Goal: Task Accomplishment & Management: Manage account settings

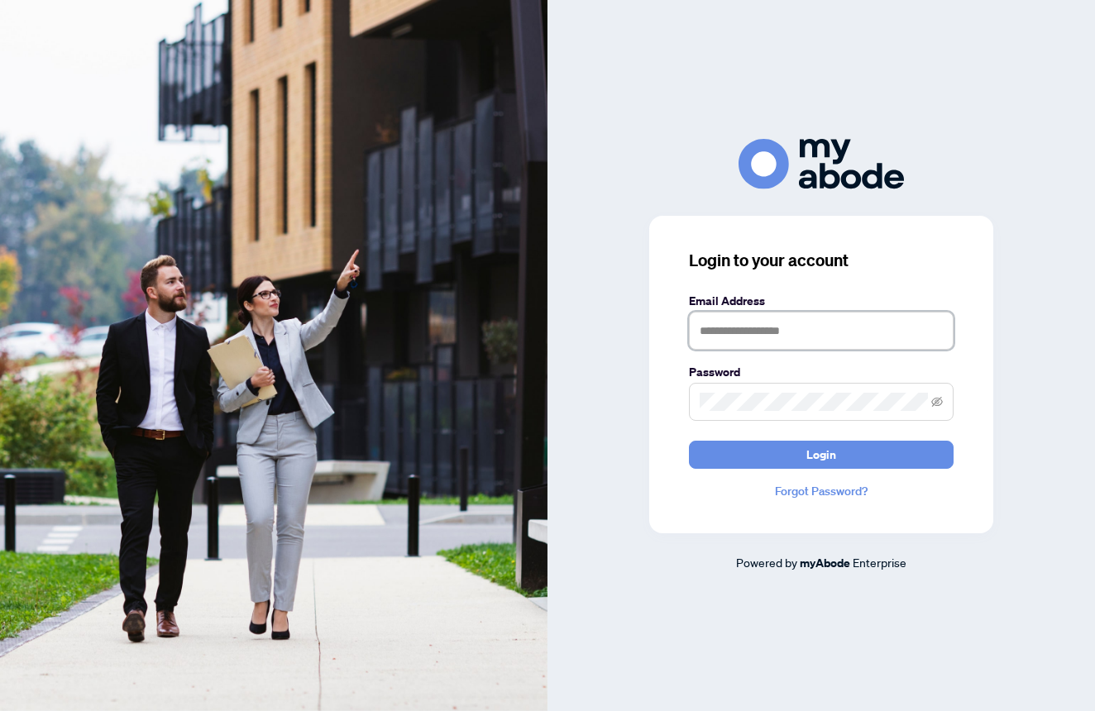
type input "**********"
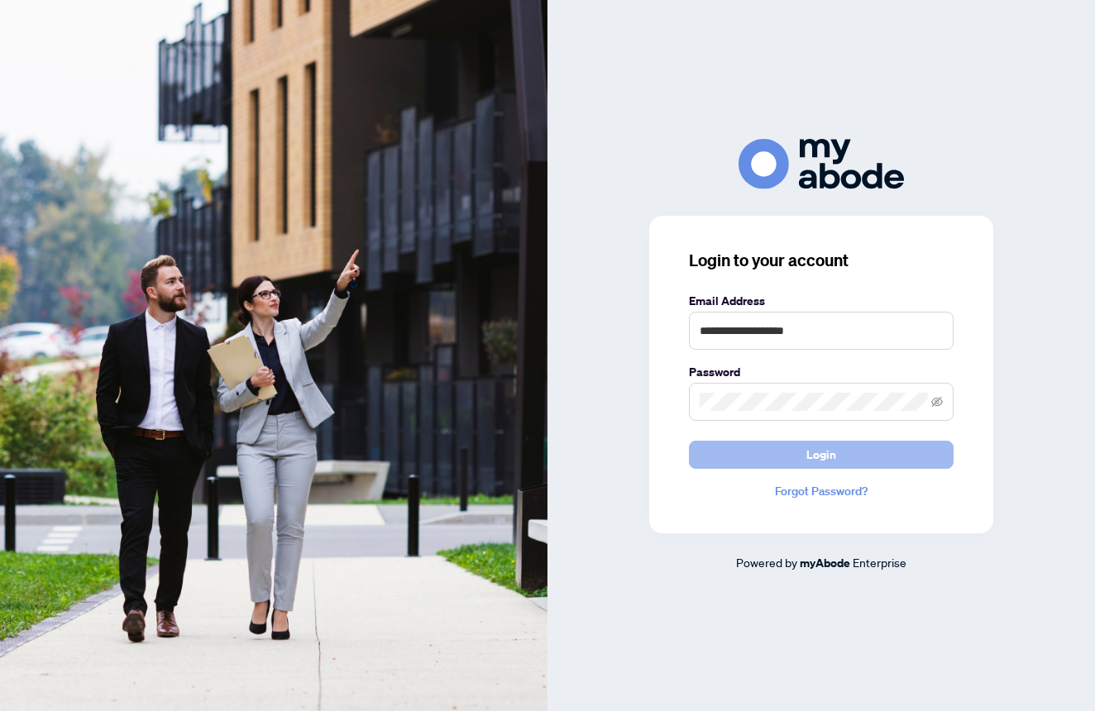
click at [801, 455] on button "Login" at bounding box center [821, 455] width 265 height 28
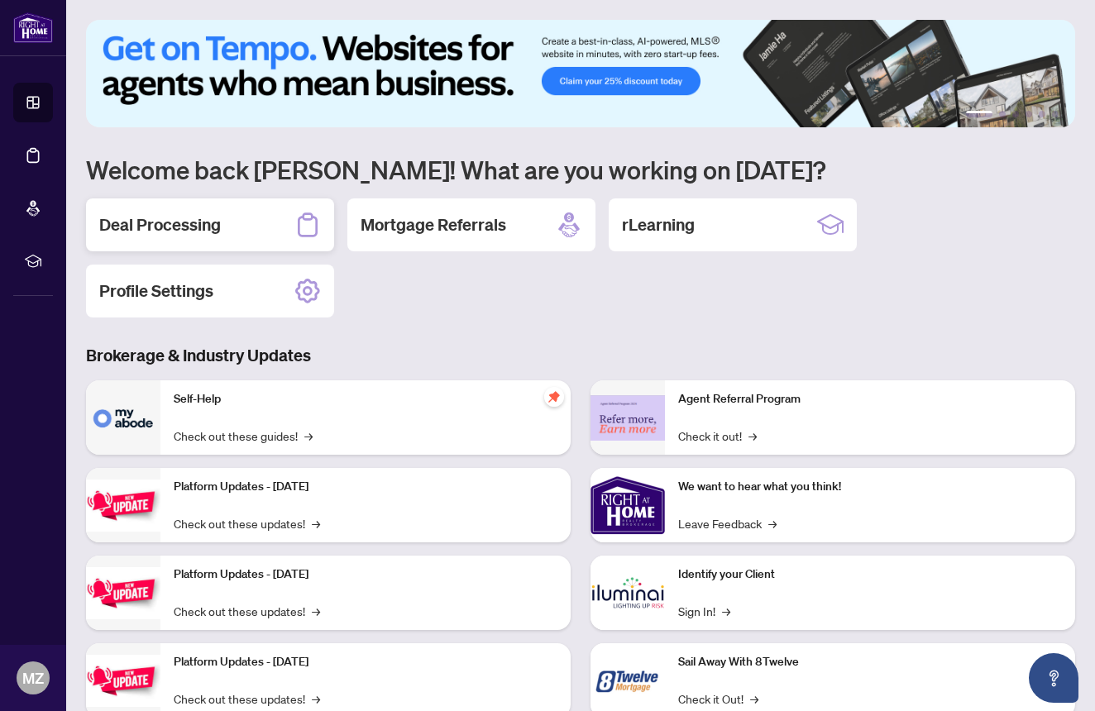
click at [211, 218] on h2 "Deal Processing" at bounding box center [160, 224] width 122 height 23
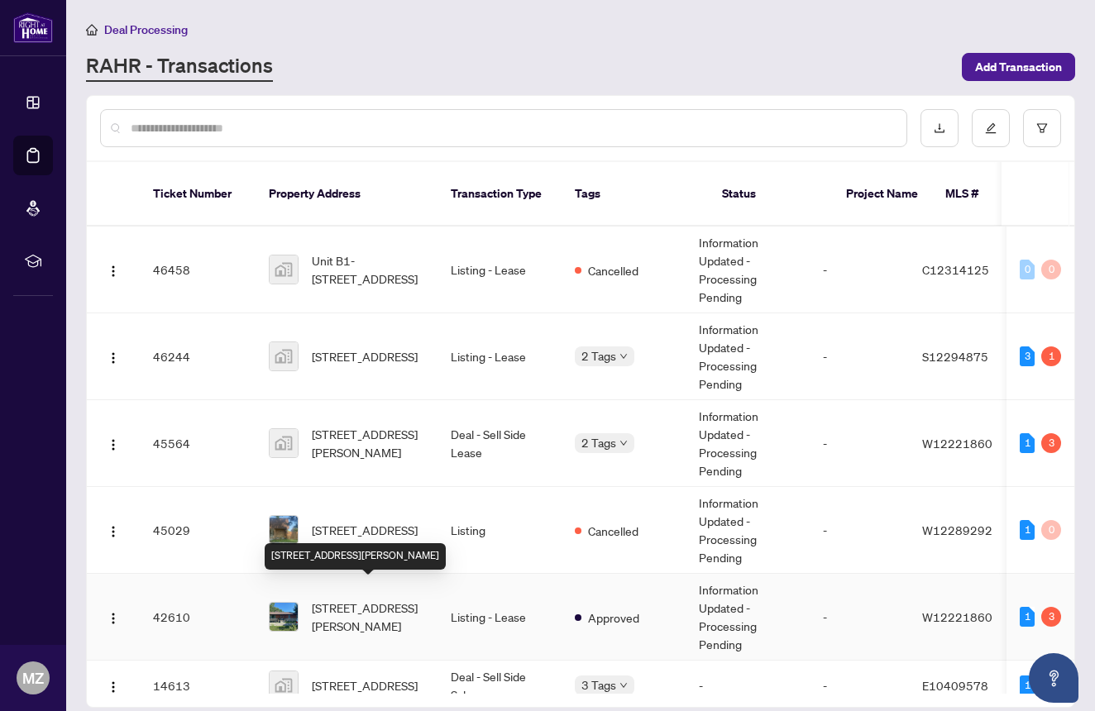
click at [380, 599] on span "[STREET_ADDRESS][PERSON_NAME]" at bounding box center [368, 617] width 112 height 36
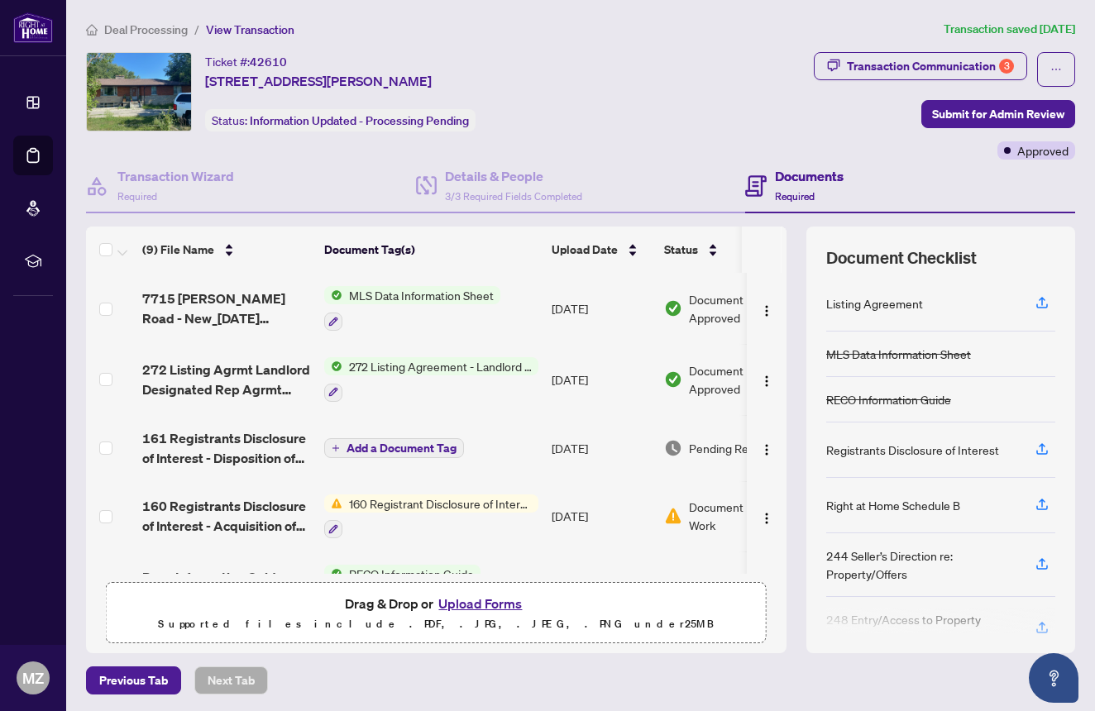
drag, startPoint x: 274, startPoint y: 477, endPoint x: 266, endPoint y: 466, distance: 13.8
click at [266, 466] on td "161 Registrants Disclosure of Interest - Disposition of Property - PropTx-OREA_…" at bounding box center [227, 448] width 182 height 66
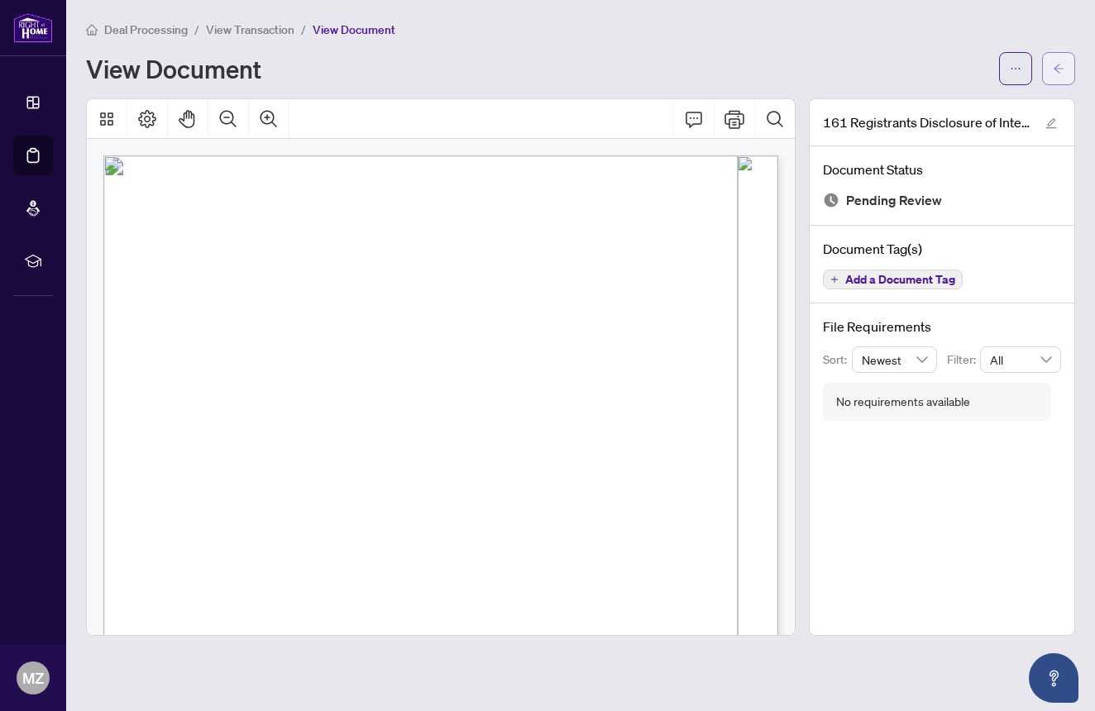
click at [1056, 65] on icon "arrow-left" at bounding box center [1059, 69] width 12 height 12
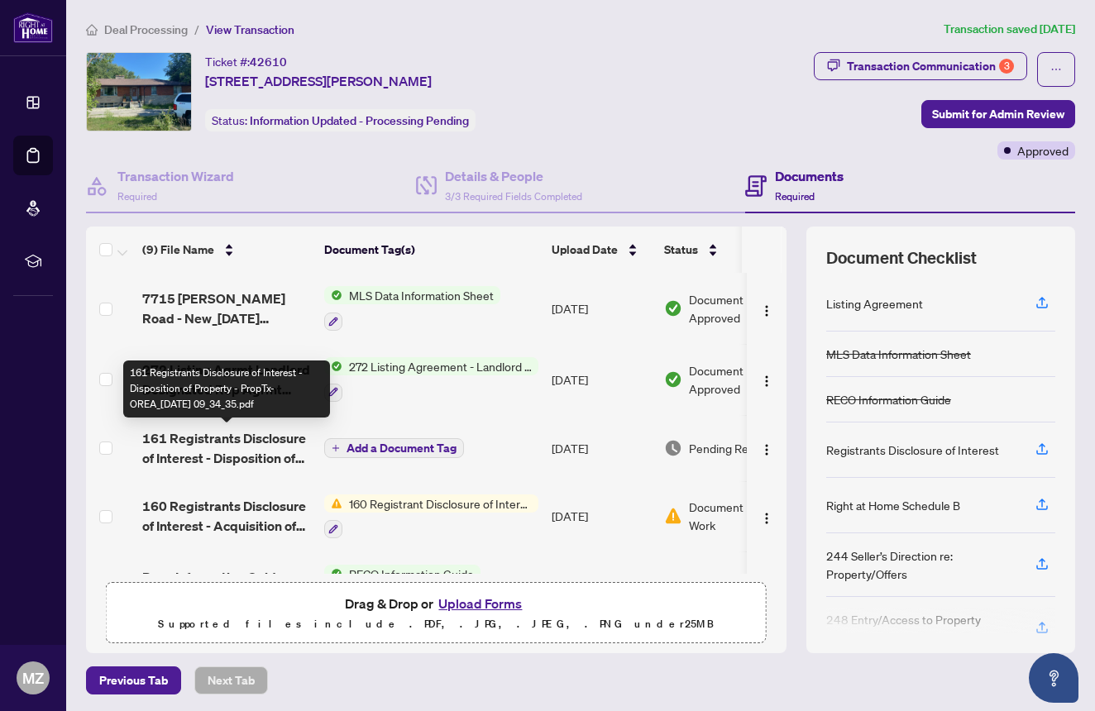
click at [232, 449] on span "161 Registrants Disclosure of Interest - Disposition of Property - PropTx-OREA_…" at bounding box center [226, 448] width 169 height 40
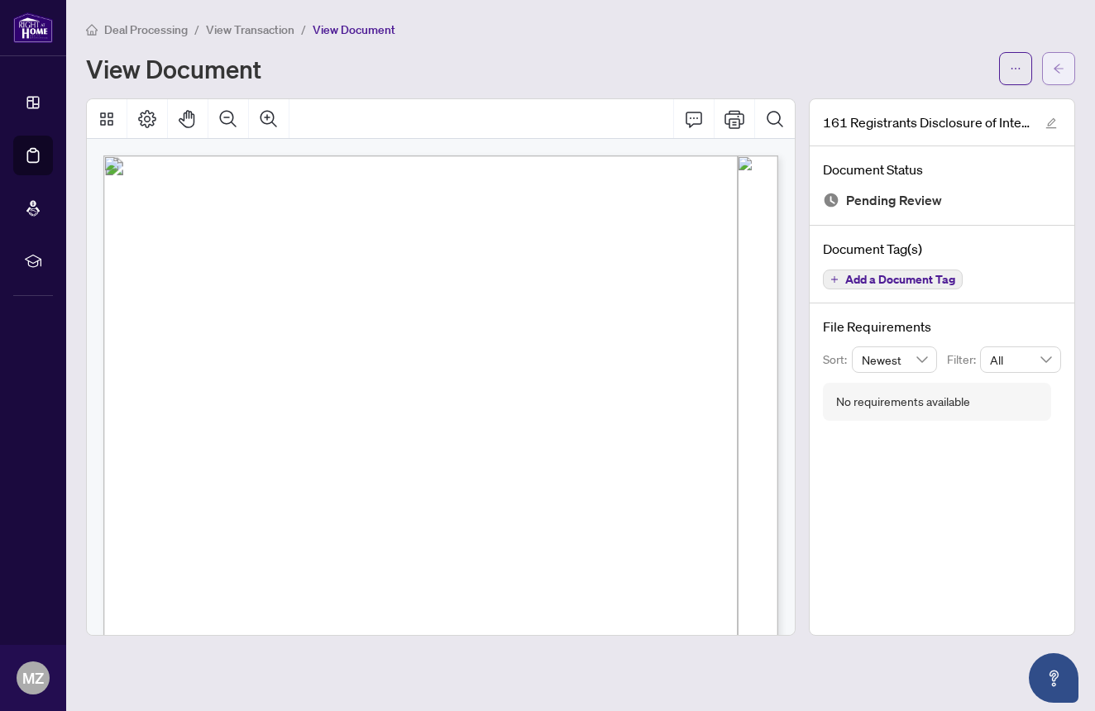
click at [1058, 72] on icon "arrow-left" at bounding box center [1059, 68] width 10 height 9
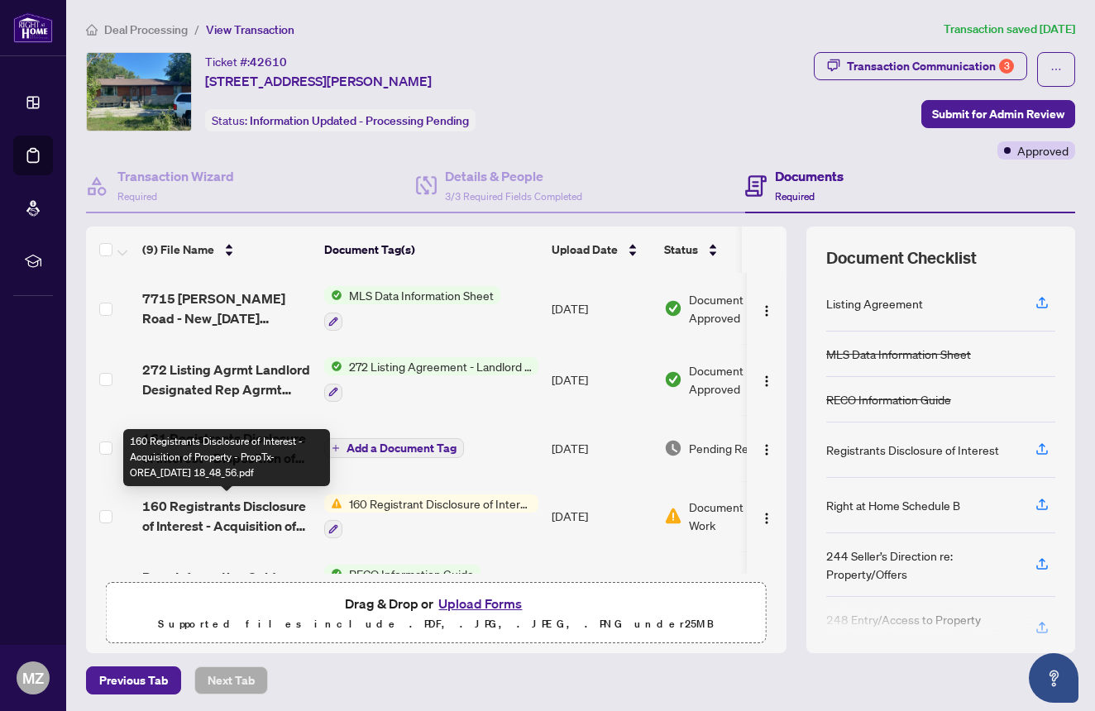
click at [244, 524] on span "160 Registrants Disclosure of Interest - Acquisition of Property - PropTx-OREA_…" at bounding box center [226, 516] width 169 height 40
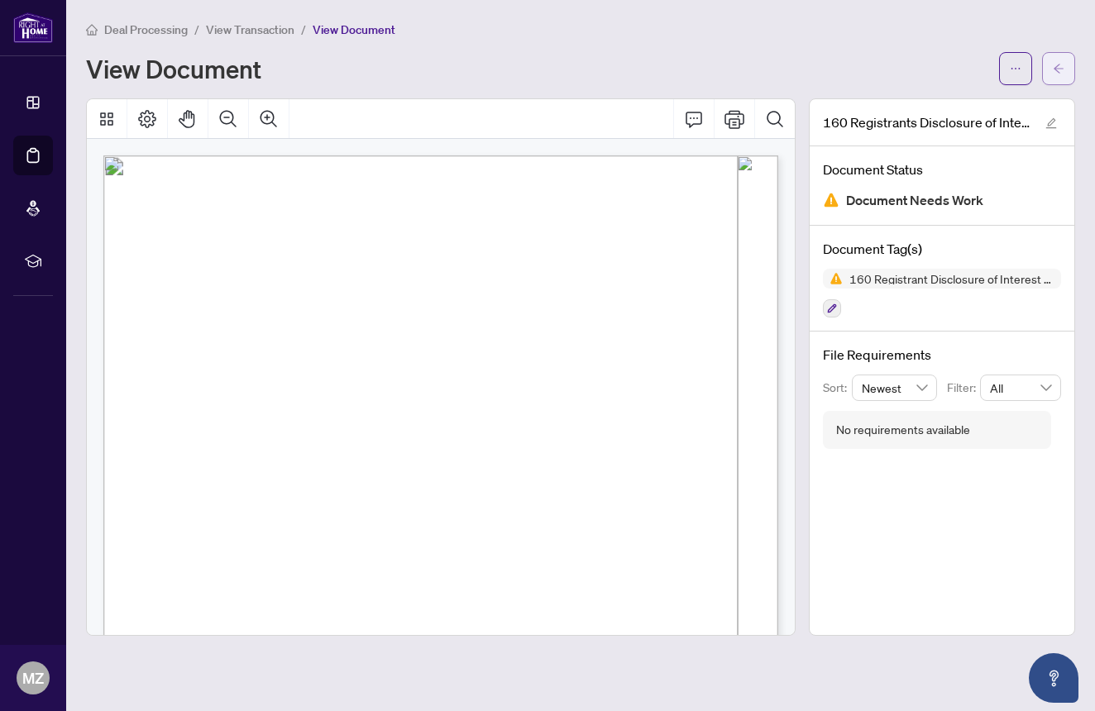
click at [1058, 71] on icon "arrow-left" at bounding box center [1059, 69] width 12 height 12
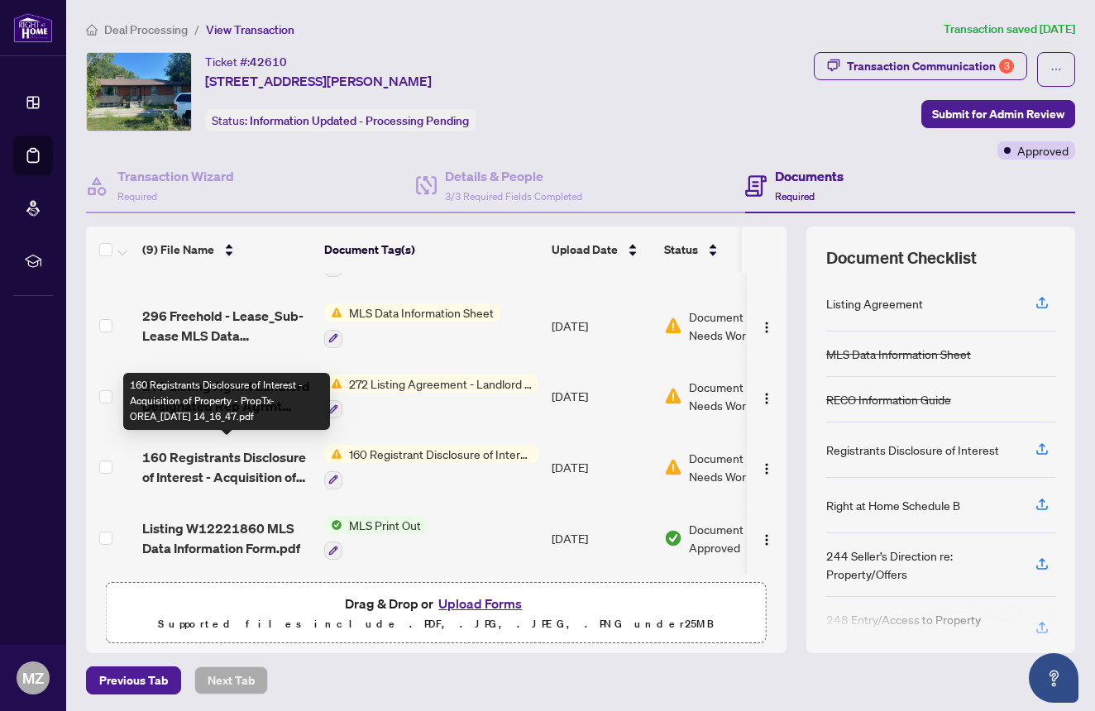
scroll to position [340, 0]
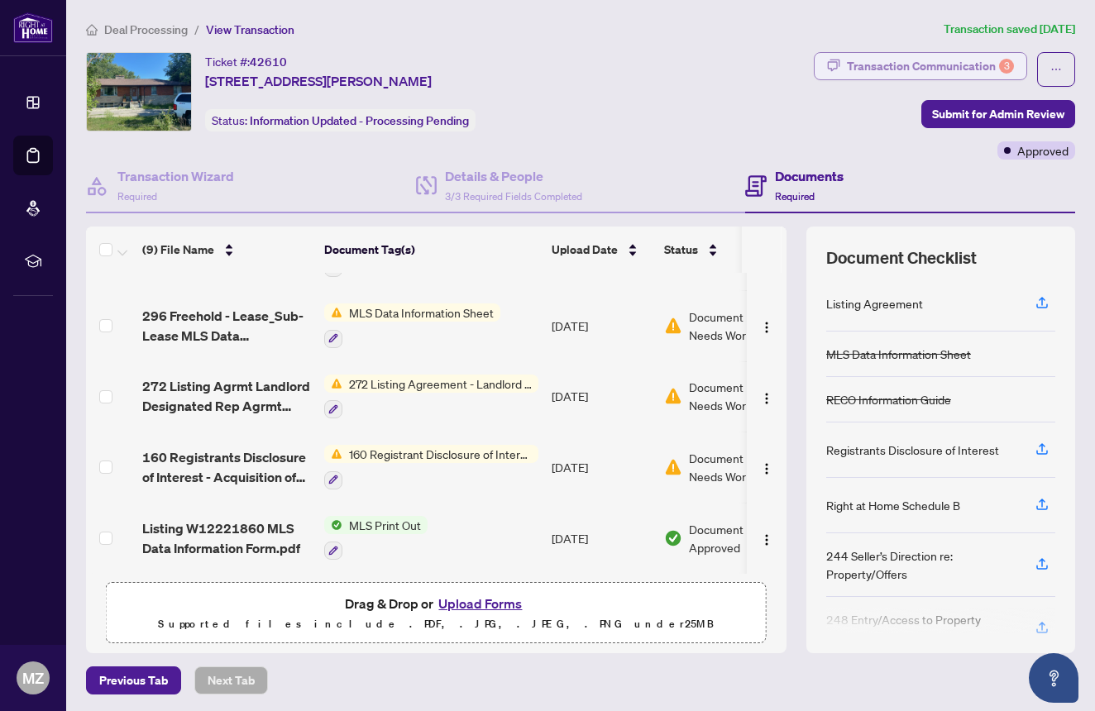
click at [956, 65] on div "Transaction Communication 3" at bounding box center [930, 66] width 167 height 26
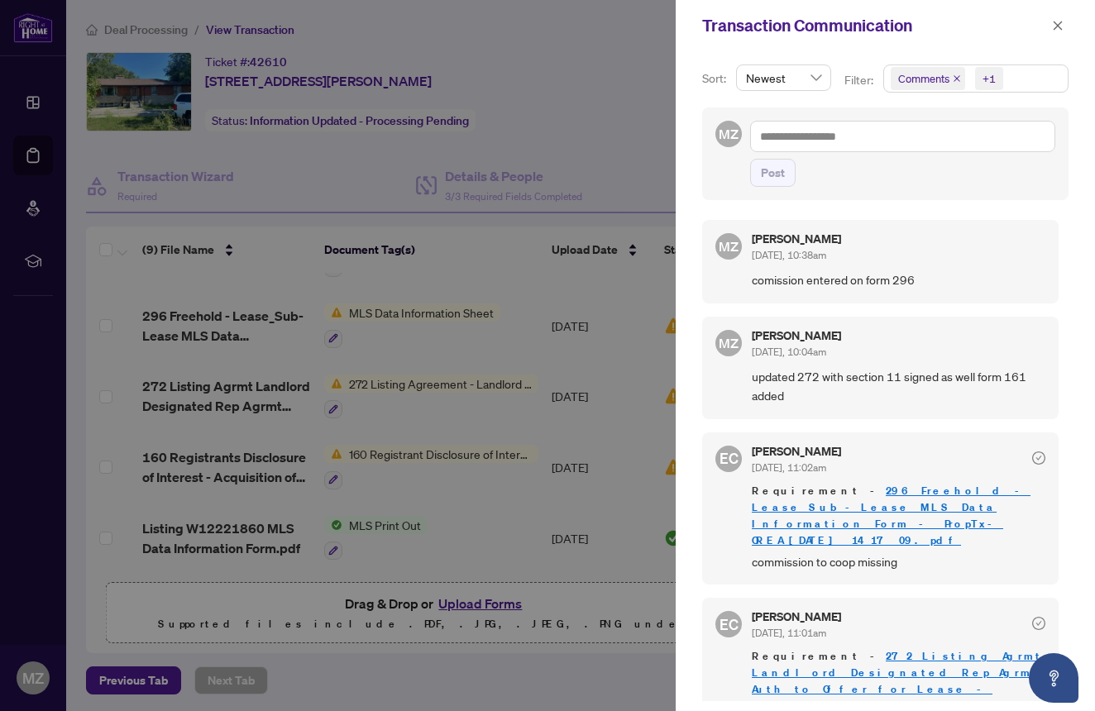
scroll to position [0, 0]
click at [1058, 26] on icon "close" at bounding box center [1058, 25] width 9 height 9
